Goal: Information Seeking & Learning: Learn about a topic

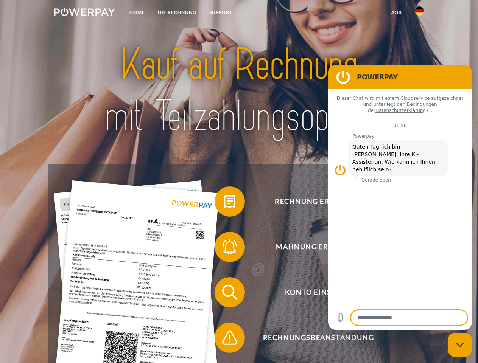
click at [84, 13] on img at bounding box center [84, 12] width 61 height 8
click at [419, 13] on img at bounding box center [419, 10] width 9 height 9
click at [396, 12] on link "agb" at bounding box center [396, 13] width 23 height 14
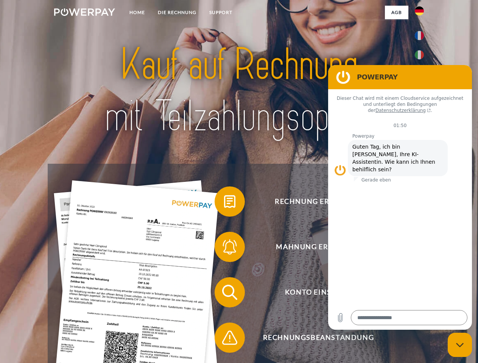
click at [224, 203] on span at bounding box center [218, 202] width 38 height 38
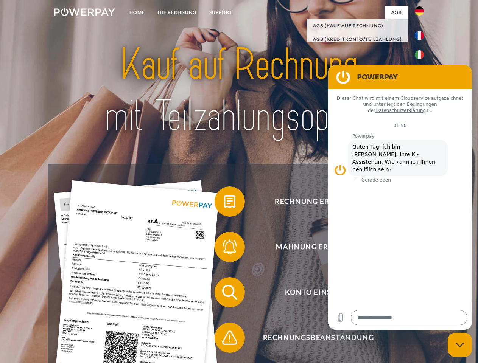
click at [224, 249] on span at bounding box center [218, 247] width 38 height 38
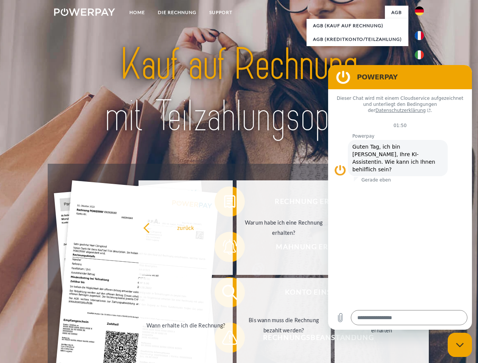
click at [237, 294] on link "Bis wann muss die Rechnung bezahlt werden?" at bounding box center [284, 325] width 94 height 95
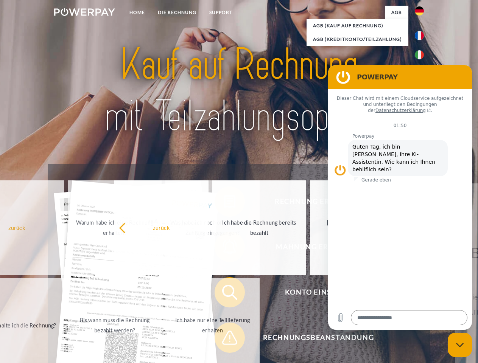
click at [224, 340] on span at bounding box center [218, 338] width 38 height 38
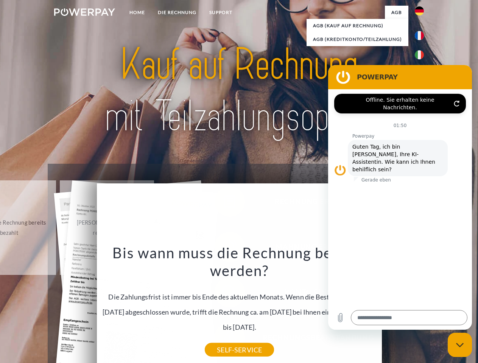
click at [460, 345] on icon "Messaging-Fenster schließen" at bounding box center [460, 345] width 8 height 5
type textarea "*"
